Goal: Information Seeking & Learning: Find specific fact

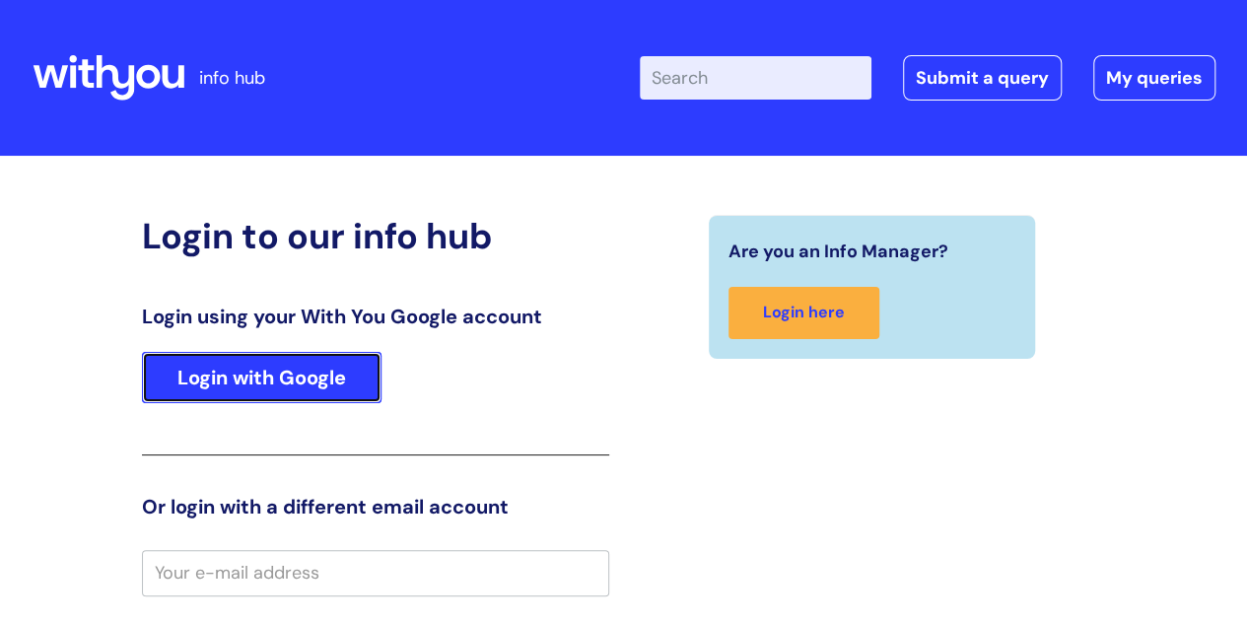
click at [309, 385] on link "Login with Google" at bounding box center [261, 377] width 239 height 51
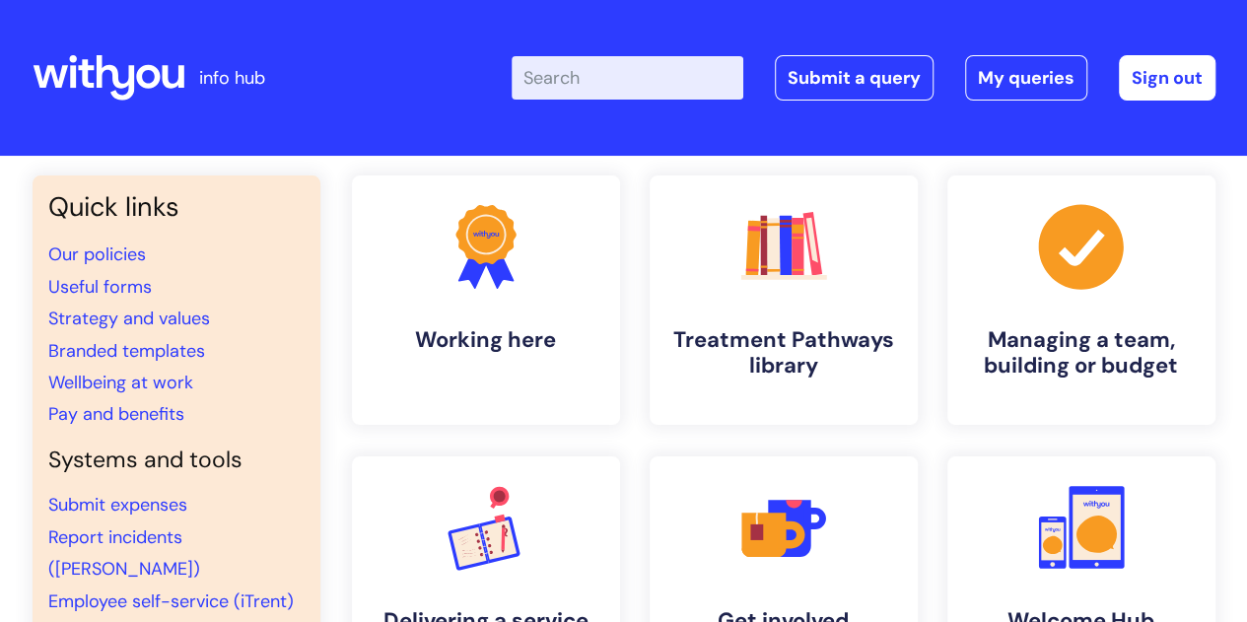
click at [633, 82] on input "Enter your search term here..." at bounding box center [627, 77] width 232 height 43
type input "central redesign"
click button "Search" at bounding box center [0, 0] width 0 height 0
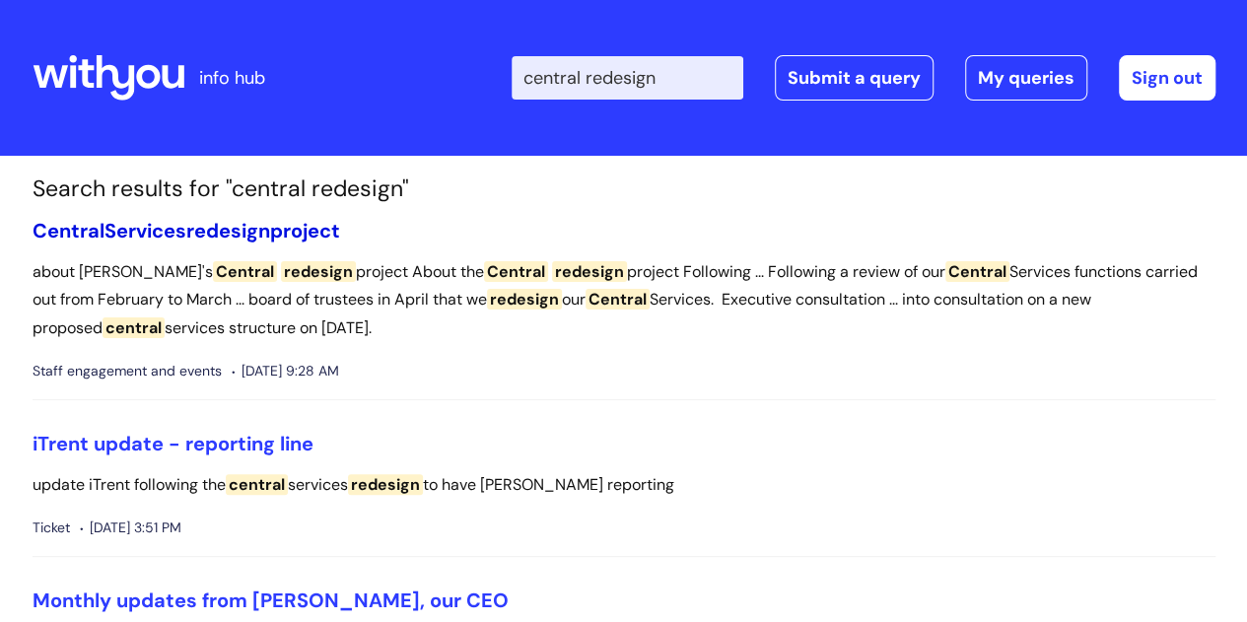
click at [289, 226] on link "Central Services redesign project" at bounding box center [186, 231] width 307 height 26
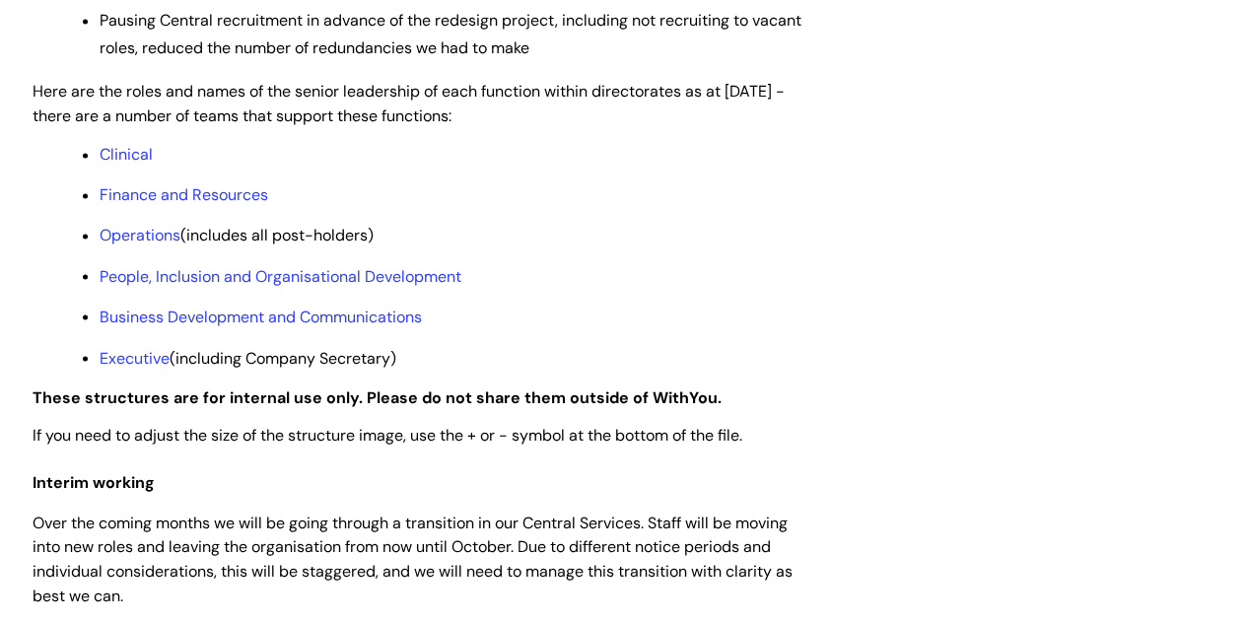
scroll to position [1602, 0]
click at [123, 164] on link "Clinical" at bounding box center [126, 153] width 53 height 21
